Goal: Information Seeking & Learning: Learn about a topic

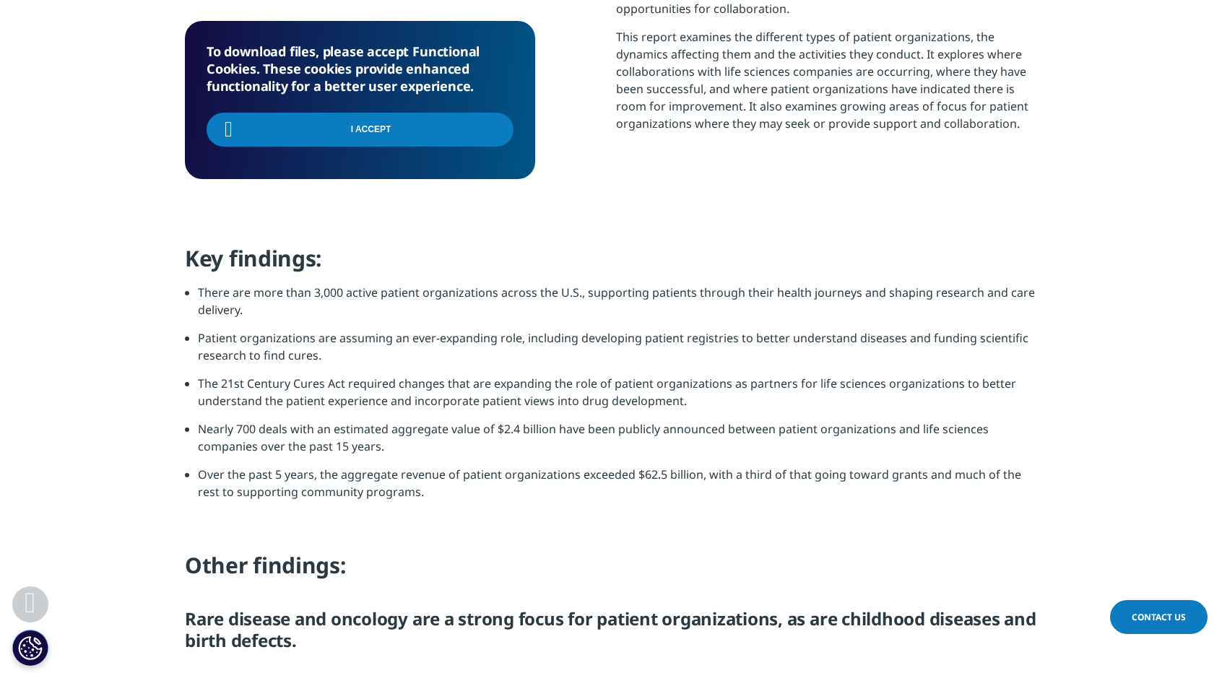
scroll to position [1083, 0]
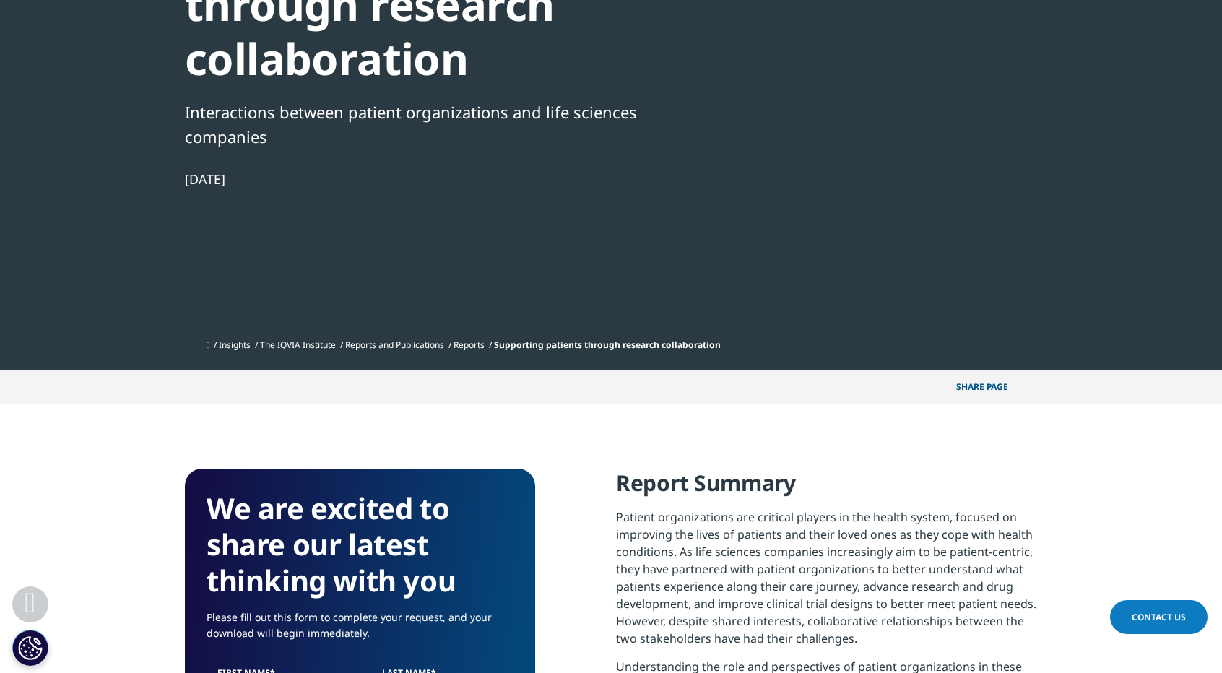
scroll to position [120, 0]
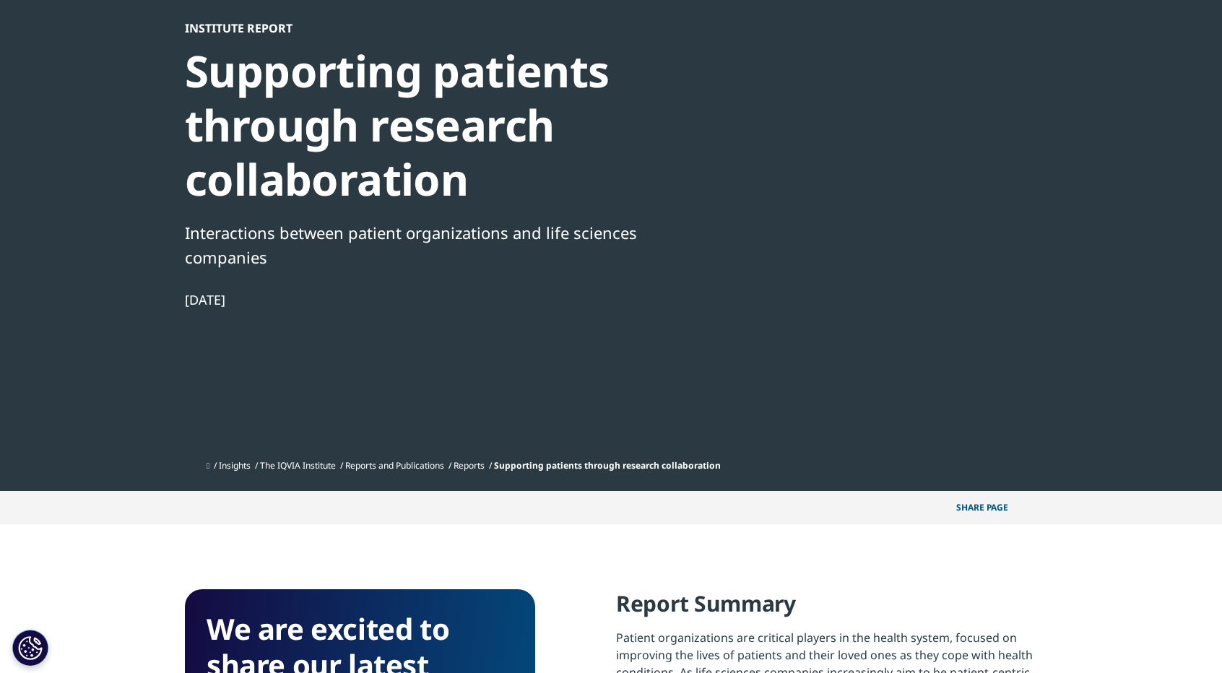
drag, startPoint x: 279, startPoint y: 197, endPoint x: 260, endPoint y: 192, distance: 20.1
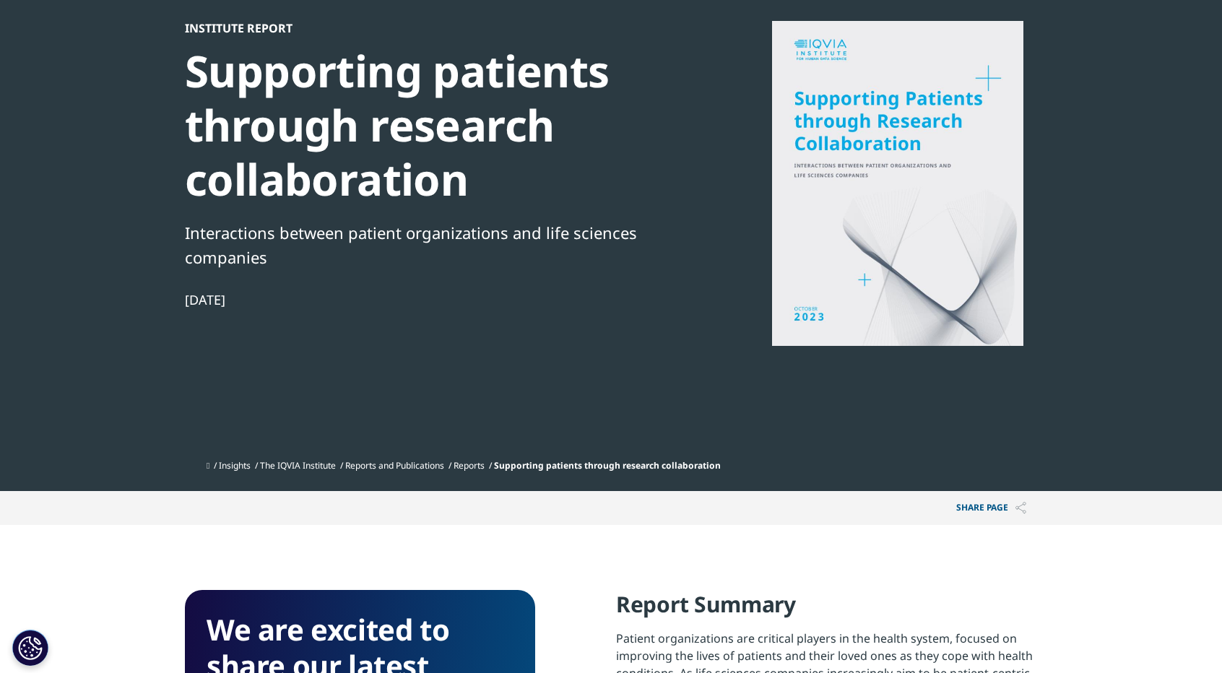
click at [260, 192] on div "Institute Report Supporting patients through research collaboration Interaction…" at bounding box center [432, 237] width 495 height 432
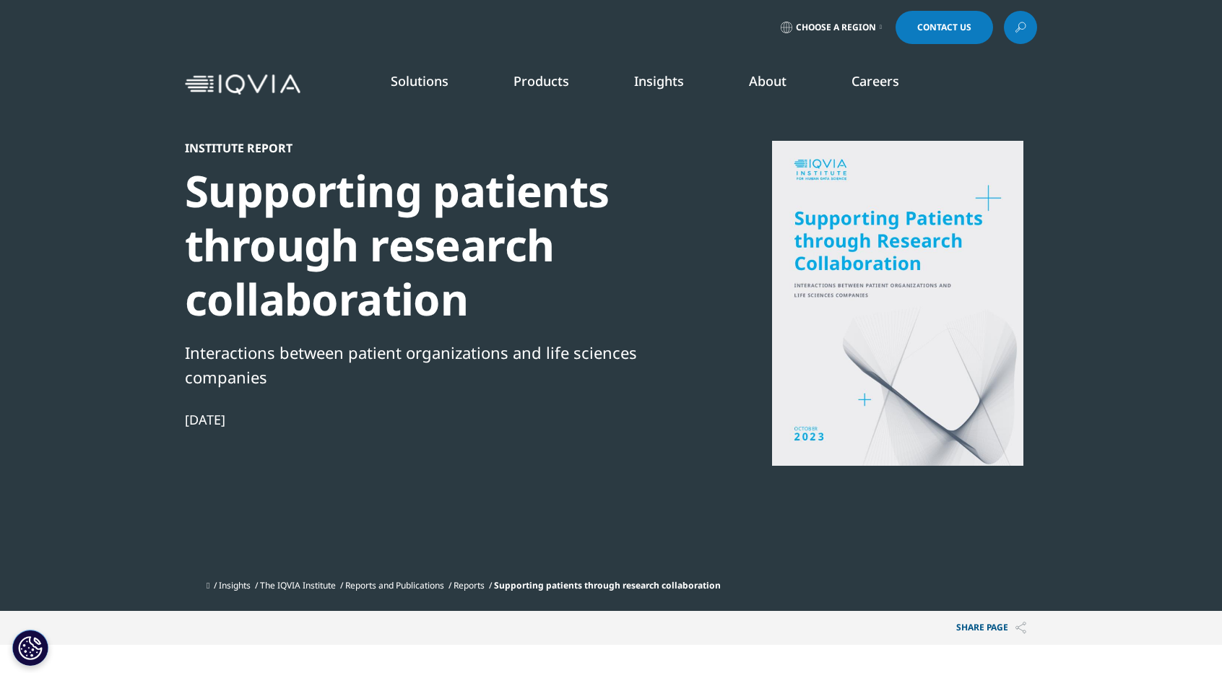
drag, startPoint x: 256, startPoint y: 297, endPoint x: 181, endPoint y: 209, distance: 116.2
click at [181, 209] on section "Institute Report Supporting patients through research collaboration Interaction…" at bounding box center [611, 305] width 1222 height 611
copy div "Supporting patients through research collaboration Interactions between patient…"
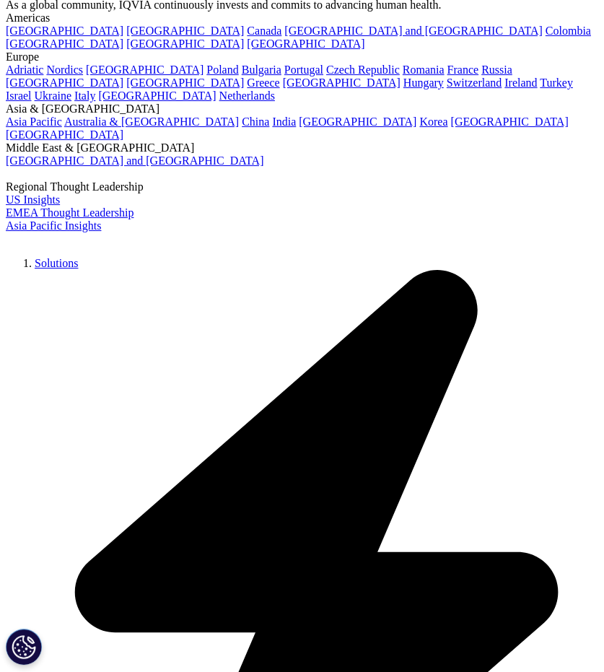
scroll to position [240, 0]
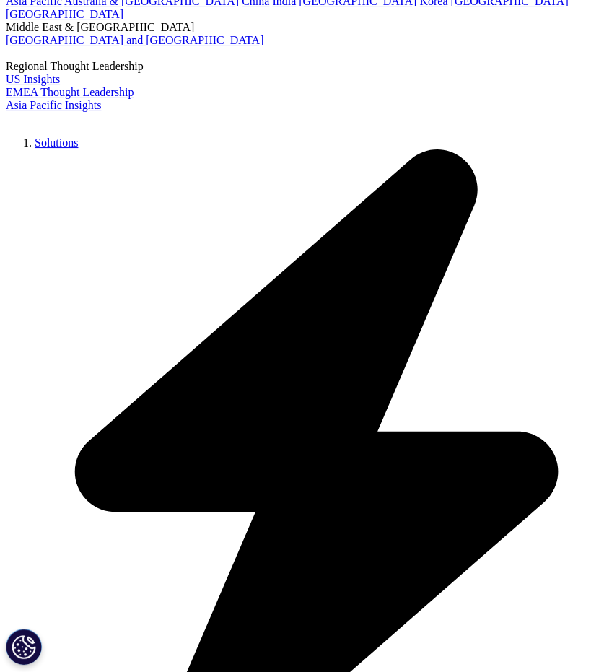
drag, startPoint x: 557, startPoint y: 471, endPoint x: -53, endPoint y: 339, distance: 624.4
copy div "Supporting patients through research collaboration Interactions between patient…"
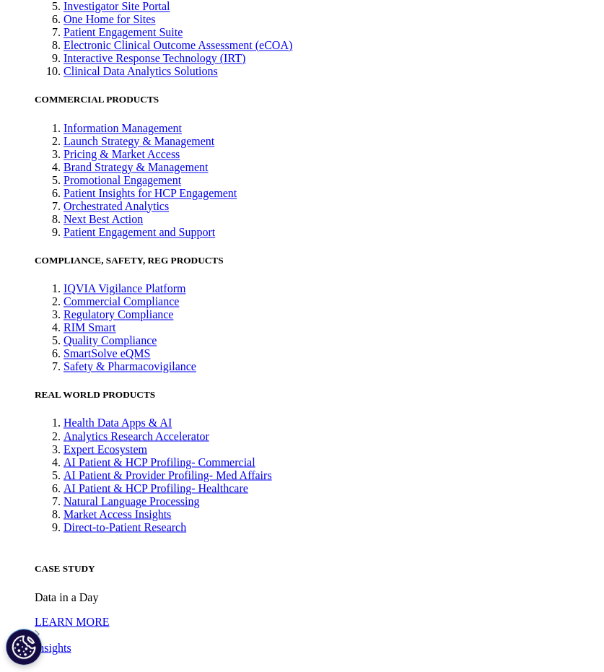
scroll to position [2407, 0]
